Goal: Register for event/course

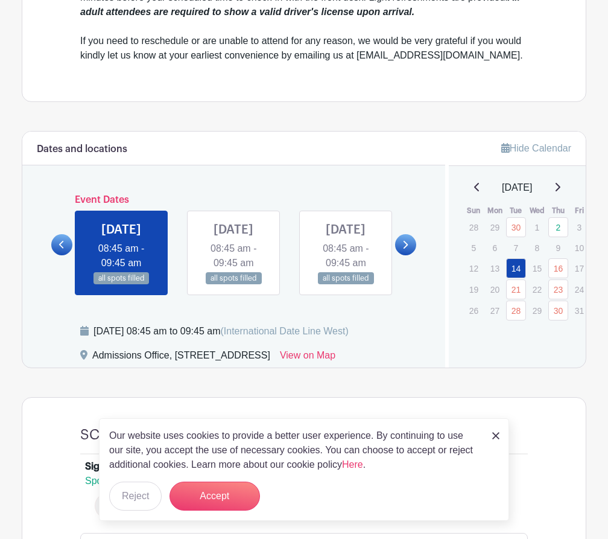
scroll to position [467, 0]
click at [495, 438] on img at bounding box center [495, 435] width 7 height 7
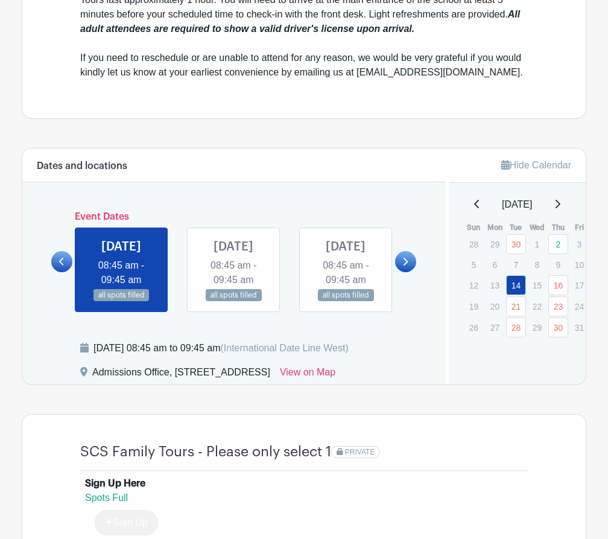
scroll to position [446, 0]
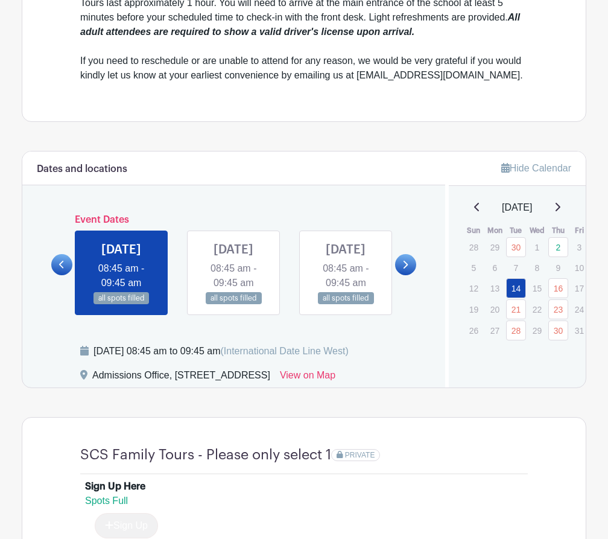
click at [406, 269] on icon at bounding box center [404, 264] width 5 height 9
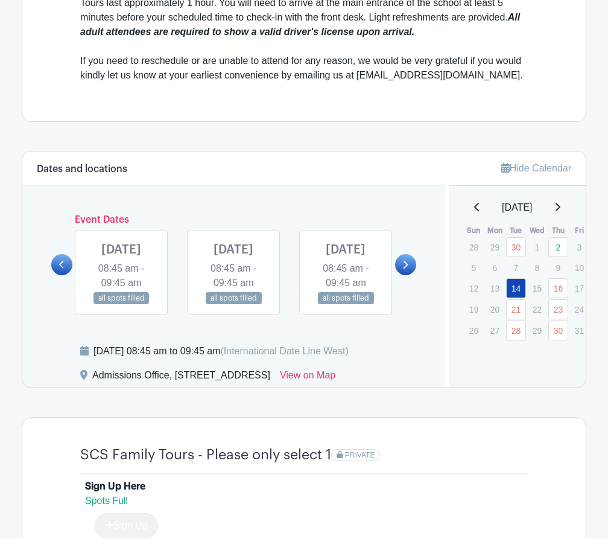
click at [406, 269] on icon at bounding box center [404, 264] width 5 height 9
click at [121, 305] on link at bounding box center [121, 305] width 0 height 0
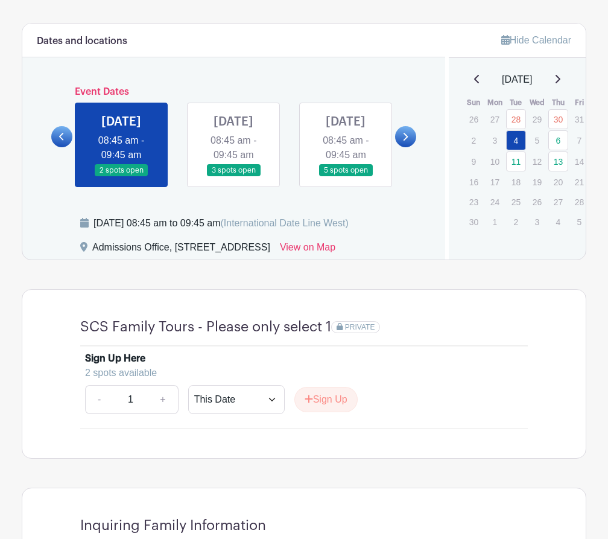
scroll to position [600, 0]
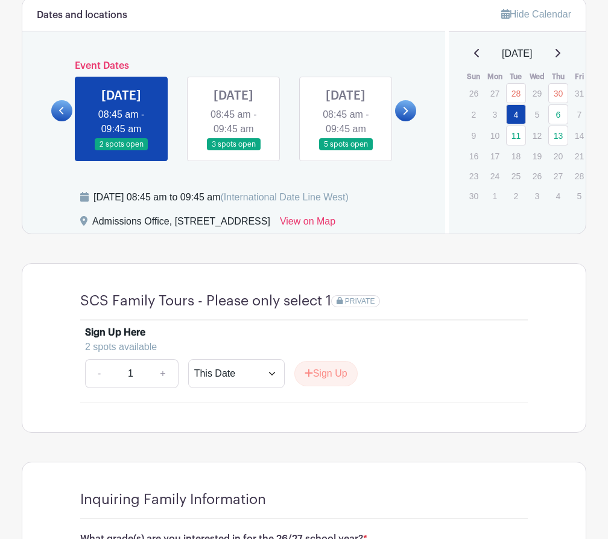
click at [160, 388] on link "+" at bounding box center [163, 373] width 30 height 29
type input "2"
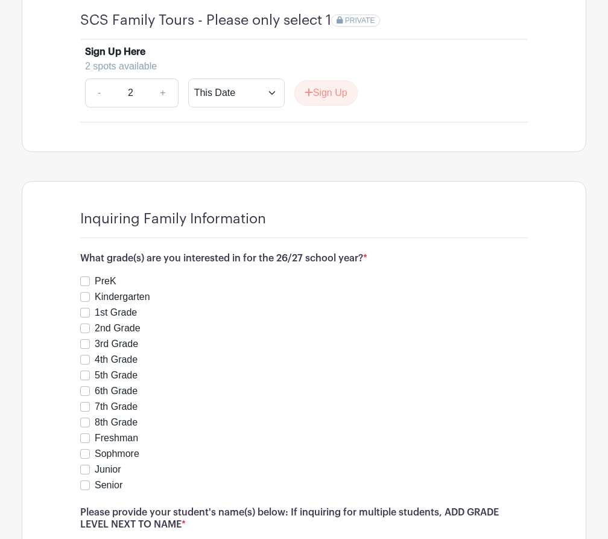
scroll to position [882, 0]
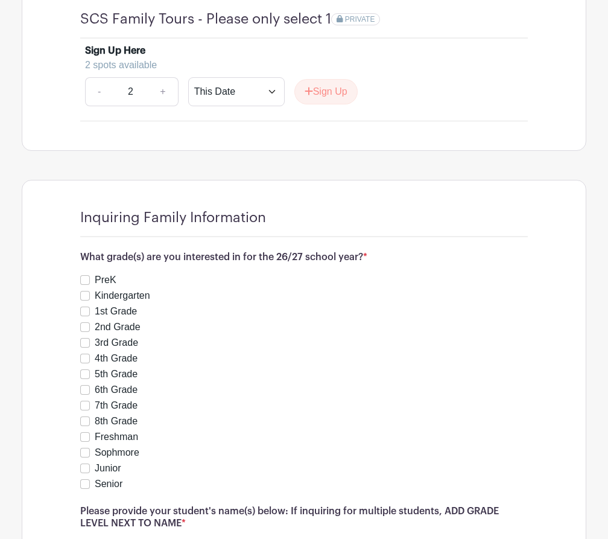
click at [83, 348] on input "3rd Grade" at bounding box center [85, 343] width 10 height 10
checkbox input "true"
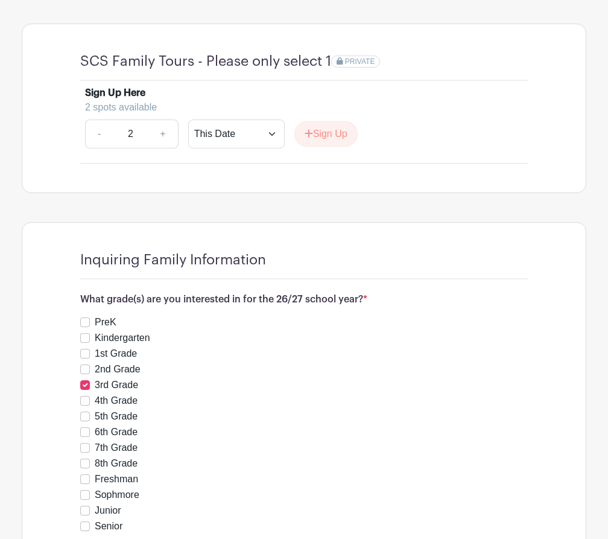
scroll to position [838, 0]
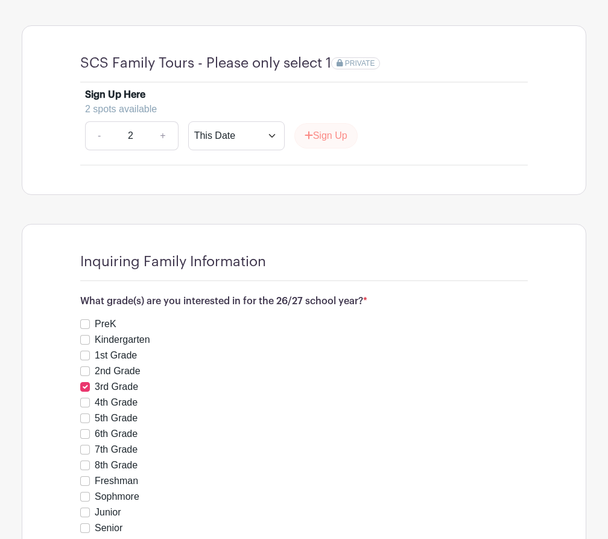
click at [343, 148] on button "Sign Up" at bounding box center [325, 135] width 63 height 25
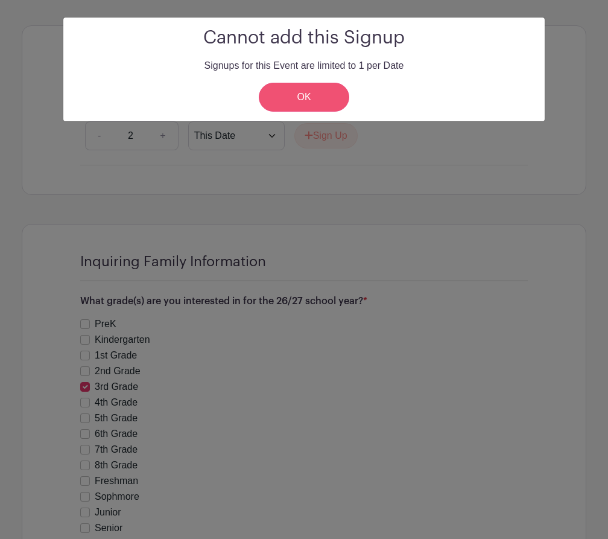
click at [307, 92] on link "OK" at bounding box center [304, 97] width 91 height 29
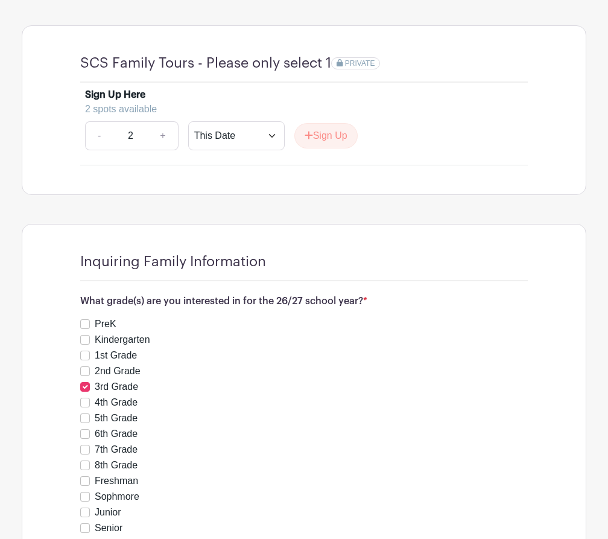
click at [98, 150] on link "-" at bounding box center [99, 135] width 28 height 29
type input "1"
click at [337, 148] on button "Sign Up" at bounding box center [325, 135] width 63 height 25
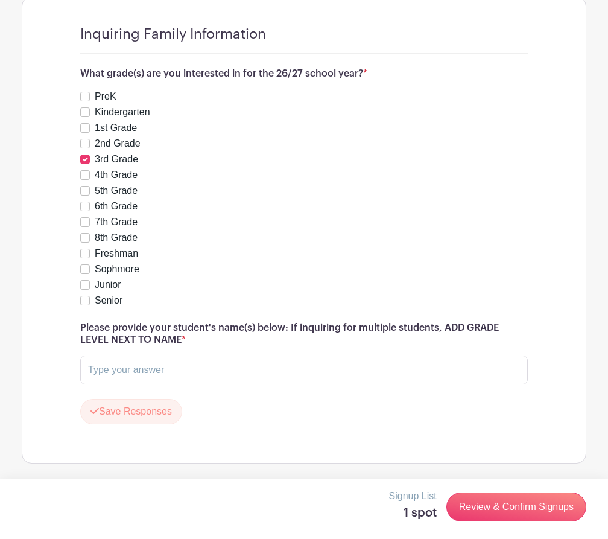
scroll to position [1111, 0]
click at [257, 371] on input "text" at bounding box center [304, 369] width 448 height 29
type input "Chloe Westerberg"
click at [519, 508] on link "Review & Confirm Signups" at bounding box center [516, 506] width 140 height 29
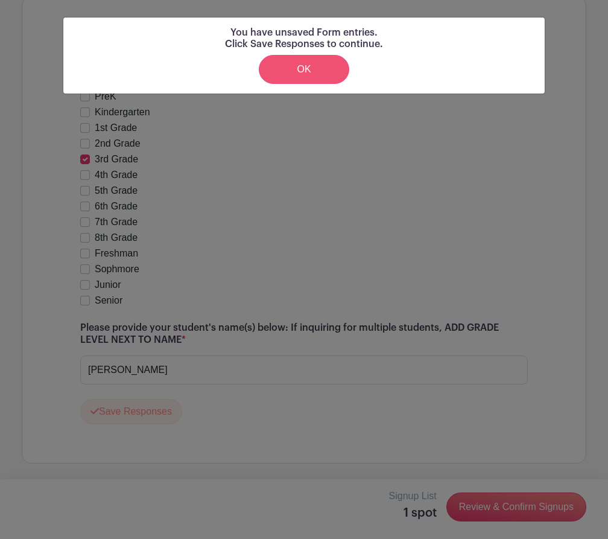
click at [277, 68] on link "OK" at bounding box center [304, 69] width 91 height 29
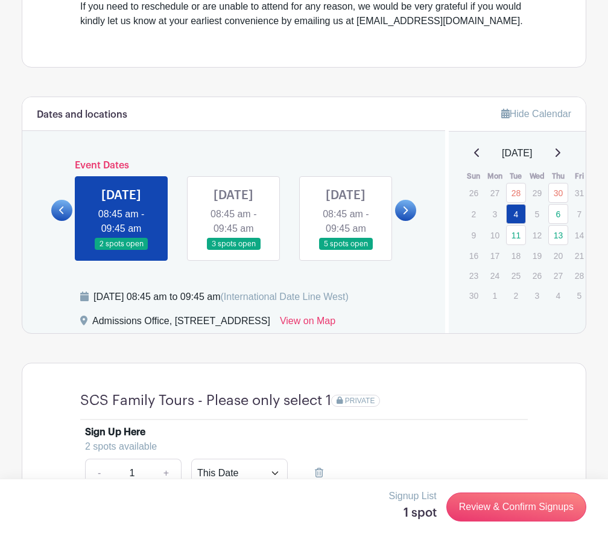
scroll to position [505, 0]
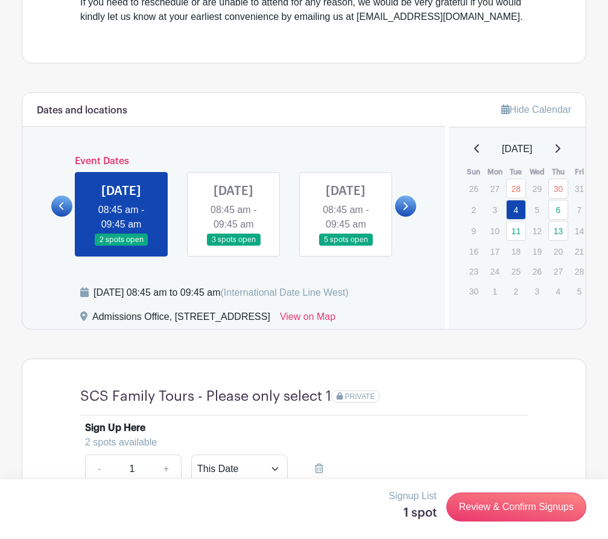
click at [121, 246] on link at bounding box center [121, 246] width 0 height 0
click at [518, 213] on link "4" at bounding box center [516, 210] width 20 height 20
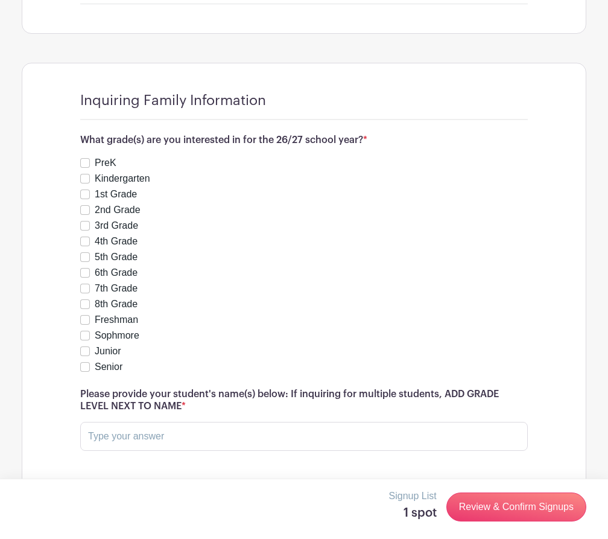
scroll to position [1000, 0]
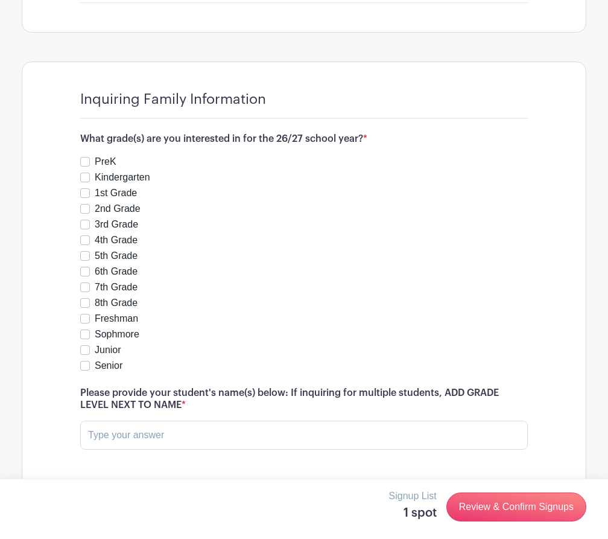
click at [83, 229] on input "3rd Grade" at bounding box center [85, 225] width 10 height 10
checkbox input "true"
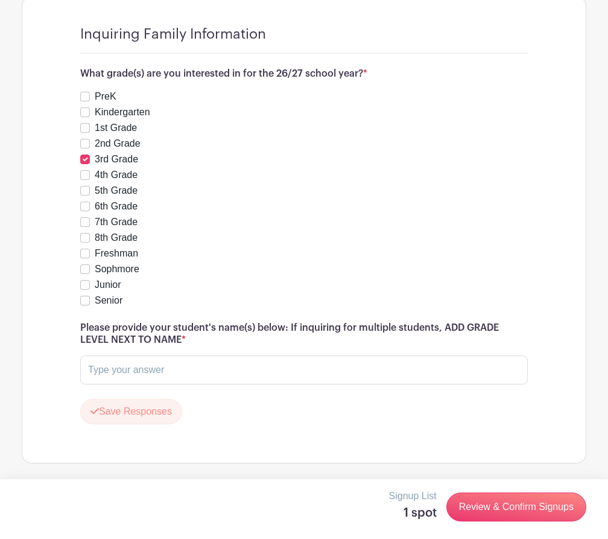
scroll to position [1111, 0]
click at [180, 360] on input "text" at bounding box center [304, 369] width 448 height 29
type input "Chloe Westerberg"
click at [504, 506] on link "Review & Confirm Signups" at bounding box center [516, 506] width 140 height 29
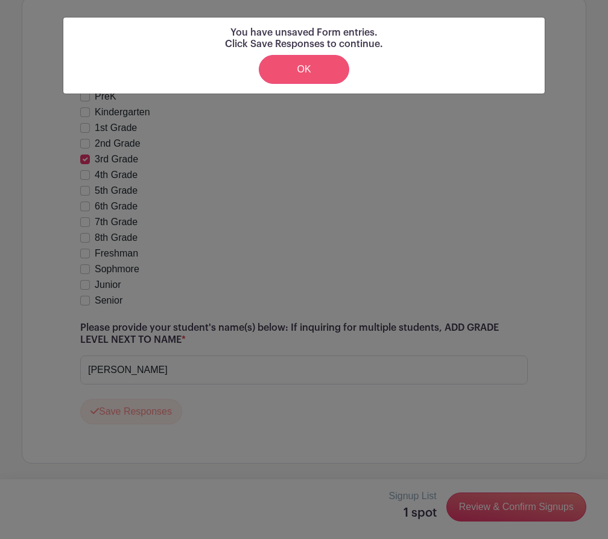
click at [307, 69] on link "OK" at bounding box center [304, 69] width 91 height 29
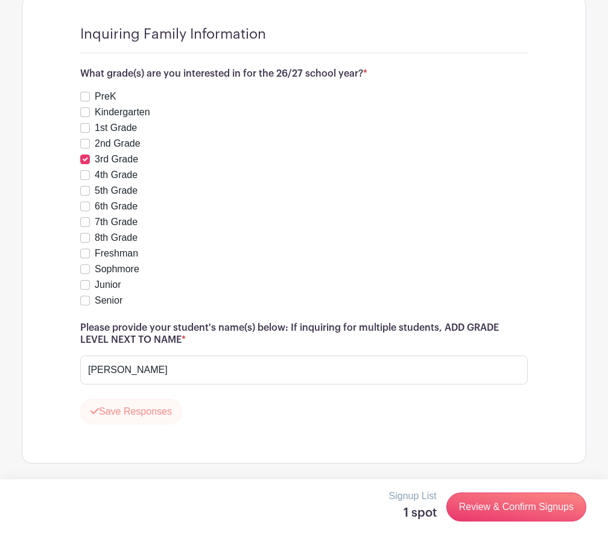
click at [138, 416] on button "Save Responses" at bounding box center [131, 411] width 102 height 25
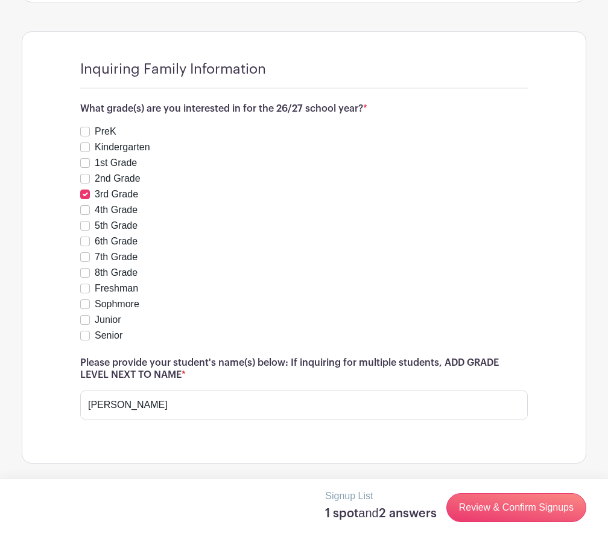
scroll to position [1076, 0]
click at [541, 506] on link "Review & Confirm Signups" at bounding box center [516, 507] width 140 height 29
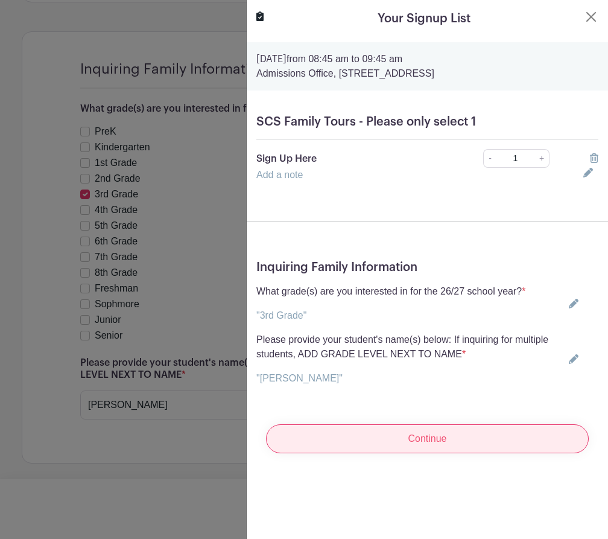
click at [489, 443] on input "Continue" at bounding box center [427, 438] width 323 height 29
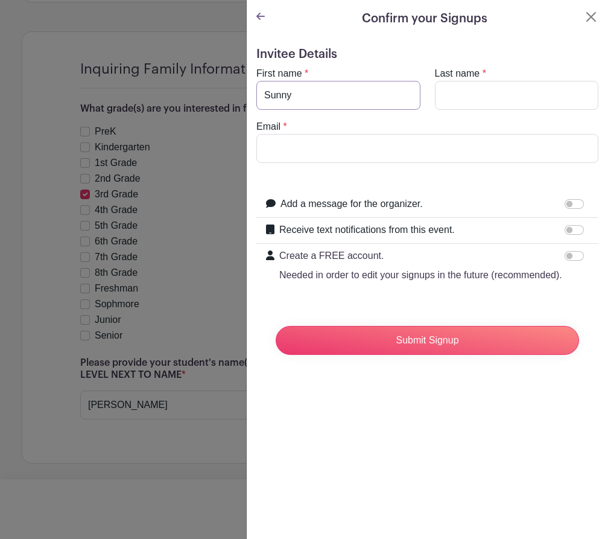
type input "Sunny"
type input "[PERSON_NAME]"
type input "[EMAIL_ADDRESS][DOMAIN_NAME]"
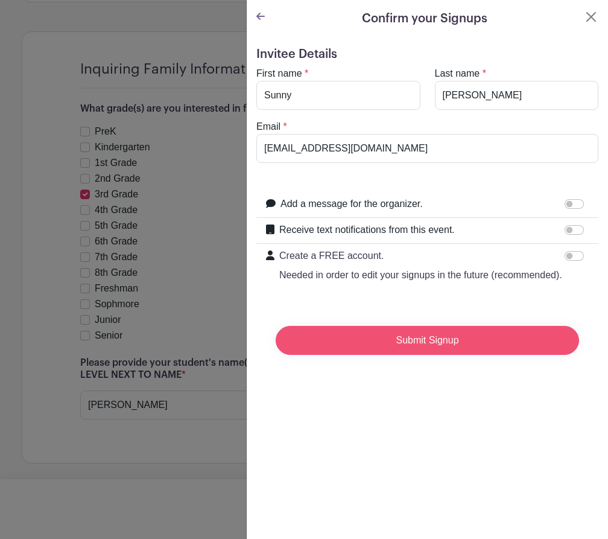
click at [449, 343] on input "Submit Signup" at bounding box center [427, 340] width 303 height 29
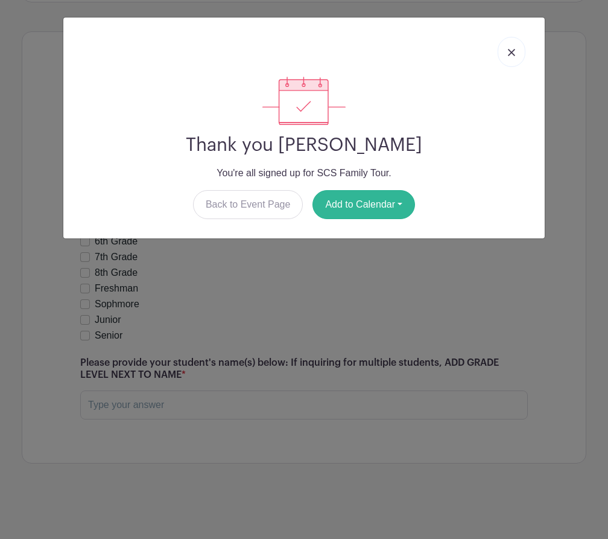
click at [357, 208] on button "Add to Calendar" at bounding box center [364, 204] width 103 height 29
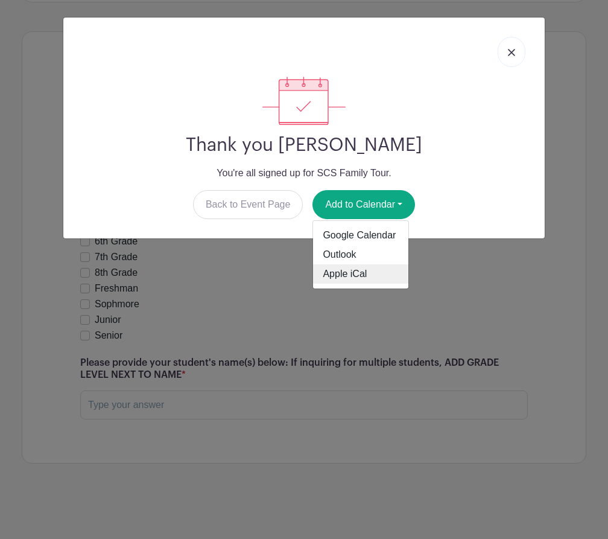
click at [344, 273] on link "Apple iCal" at bounding box center [360, 273] width 95 height 19
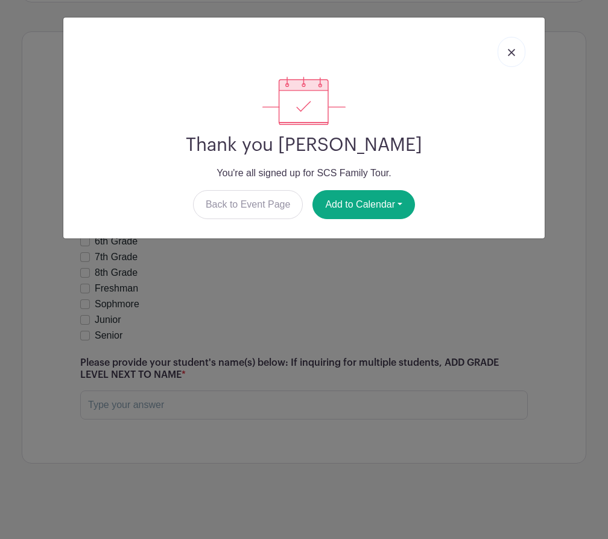
click at [506, 57] on link at bounding box center [512, 52] width 28 height 30
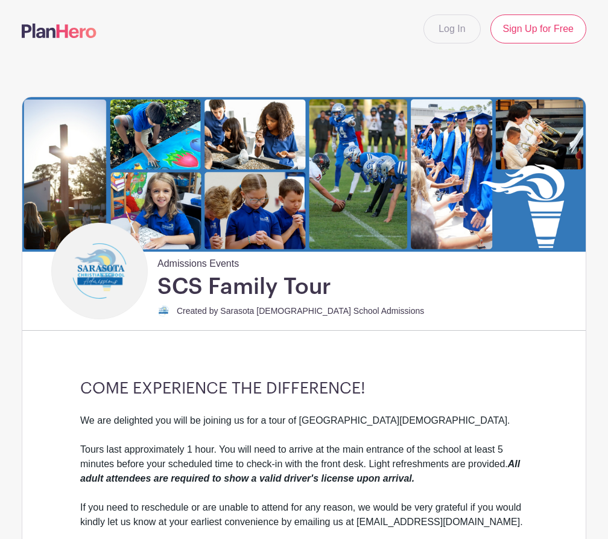
scroll to position [0, 0]
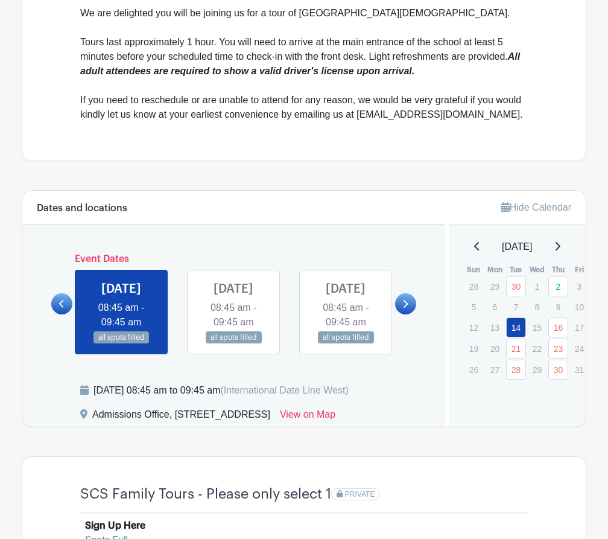
scroll to position [407, 0]
click at [405, 315] on link at bounding box center [405, 304] width 21 height 21
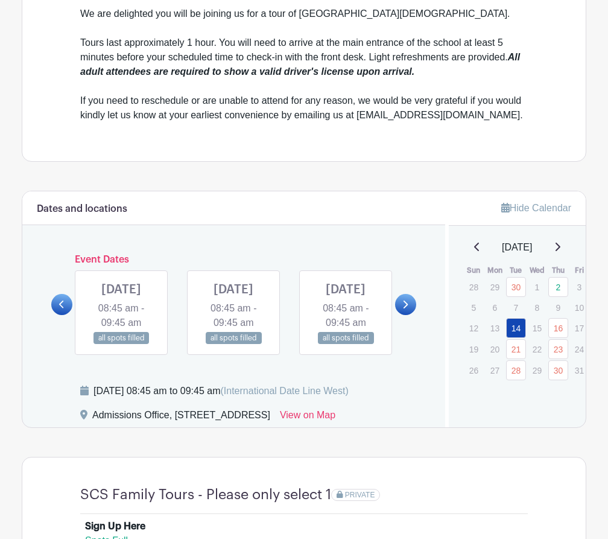
click at [405, 315] on link at bounding box center [405, 304] width 21 height 21
click at [121, 345] on link at bounding box center [121, 345] width 0 height 0
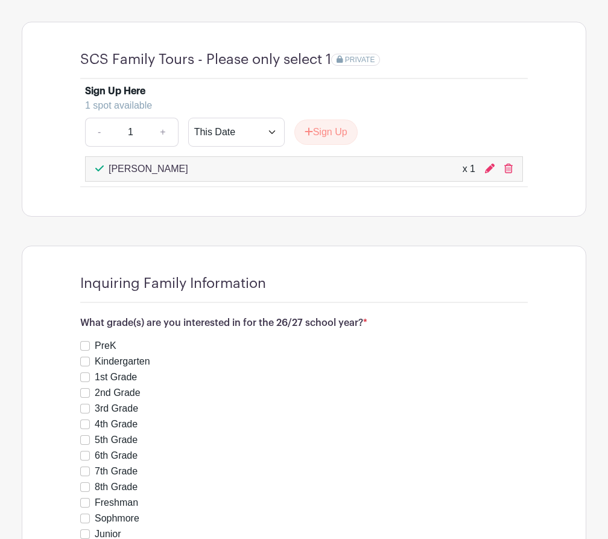
scroll to position [843, 0]
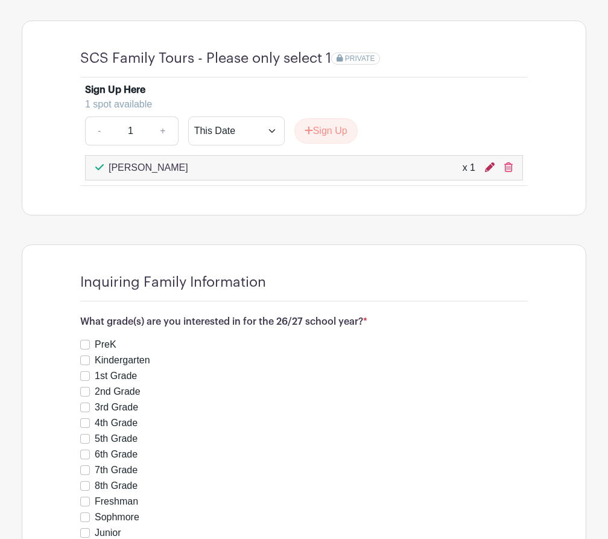
click at [488, 172] on icon at bounding box center [490, 167] width 10 height 10
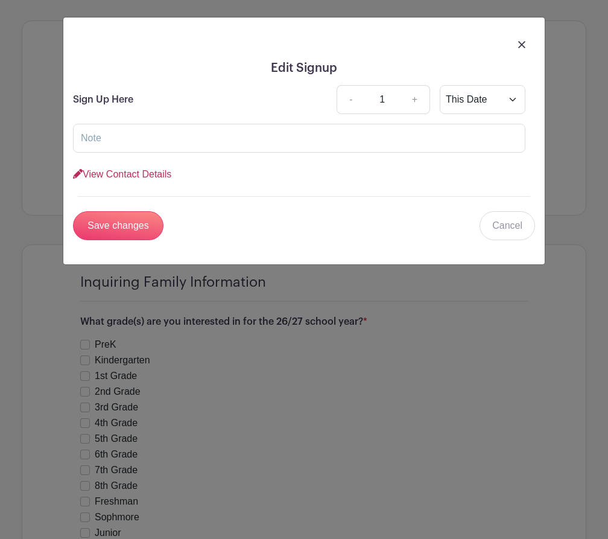
click at [116, 171] on link "View Contact Details" at bounding box center [122, 174] width 98 height 10
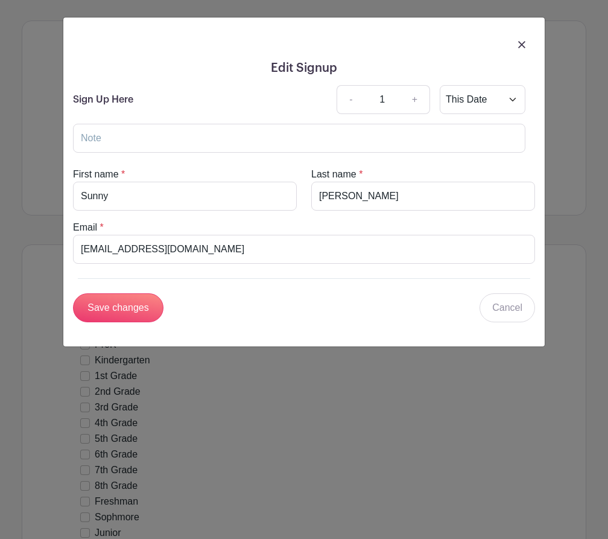
click at [514, 47] on div at bounding box center [304, 44] width 462 height 34
click at [521, 47] on img at bounding box center [521, 44] width 7 height 7
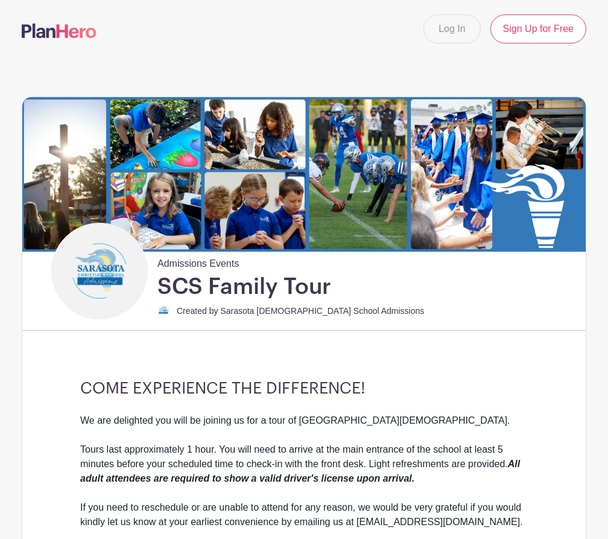
scroll to position [0, 0]
click at [97, 275] on img at bounding box center [99, 271] width 91 height 91
